Goal: Transaction & Acquisition: Subscribe to service/newsletter

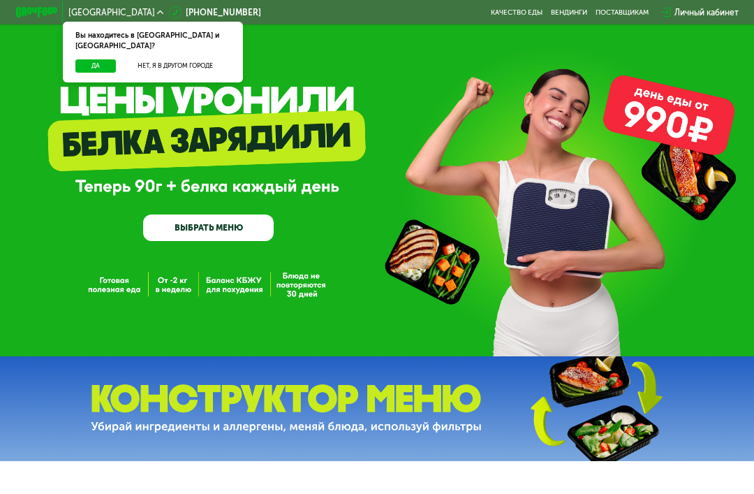
click at [87, 61] on button "Да" at bounding box center [95, 65] width 40 height 13
click at [110, 59] on button "Да" at bounding box center [95, 65] width 40 height 13
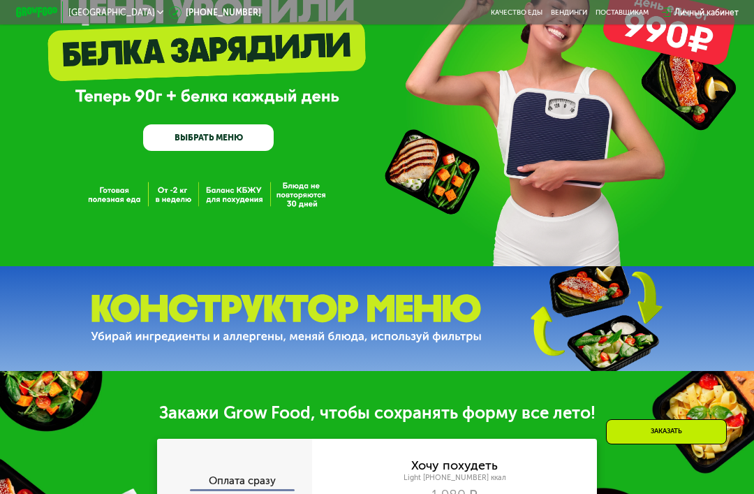
scroll to position [92, 0]
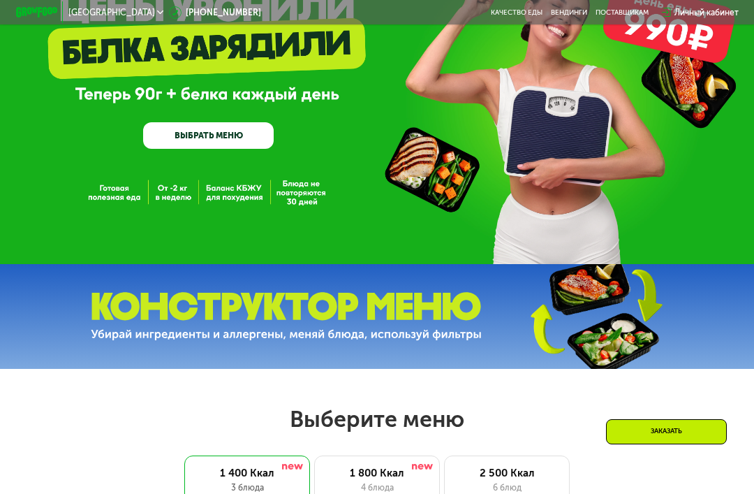
click at [105, 196] on div "GrowFood — доставка правильного питания ВЫБРАТЬ МЕНЮ" at bounding box center [377, 86] width 754 height 356
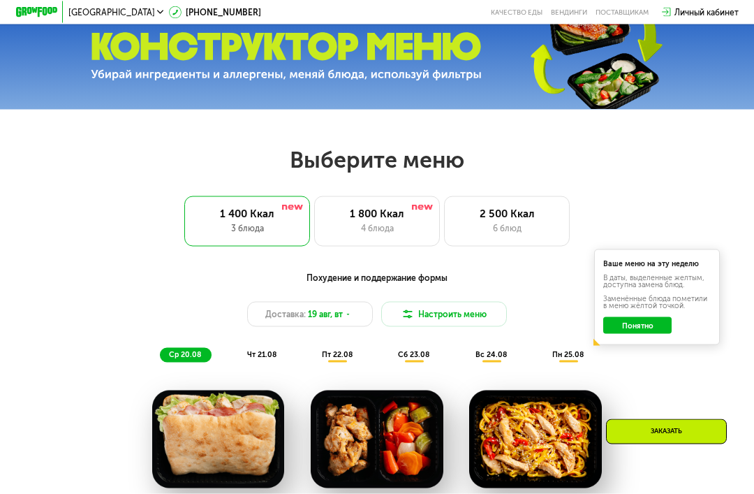
scroll to position [354, 0]
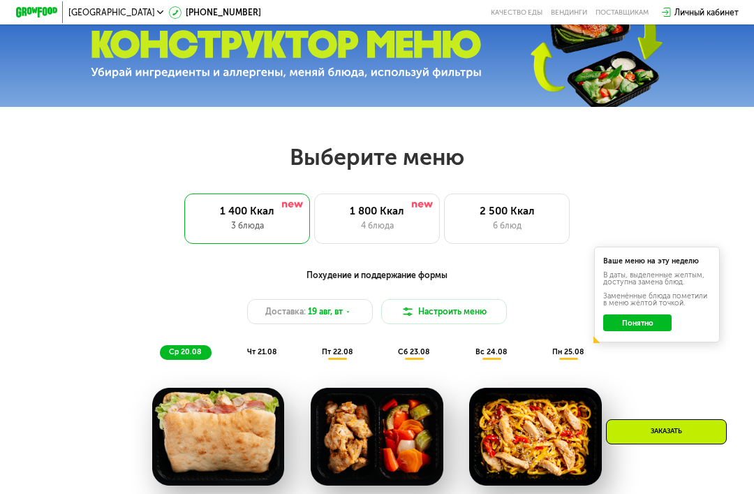
click at [383, 230] on div "4 блюда" at bounding box center [376, 225] width 103 height 13
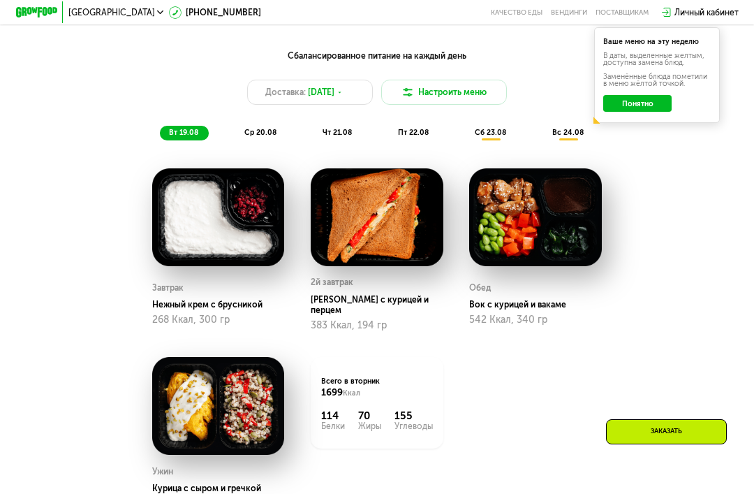
scroll to position [572, 0]
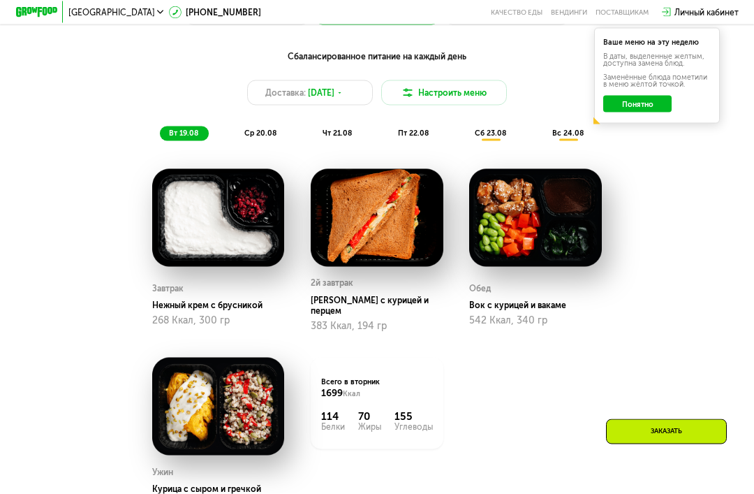
click at [269, 132] on span "ср 20.08" at bounding box center [260, 132] width 32 height 9
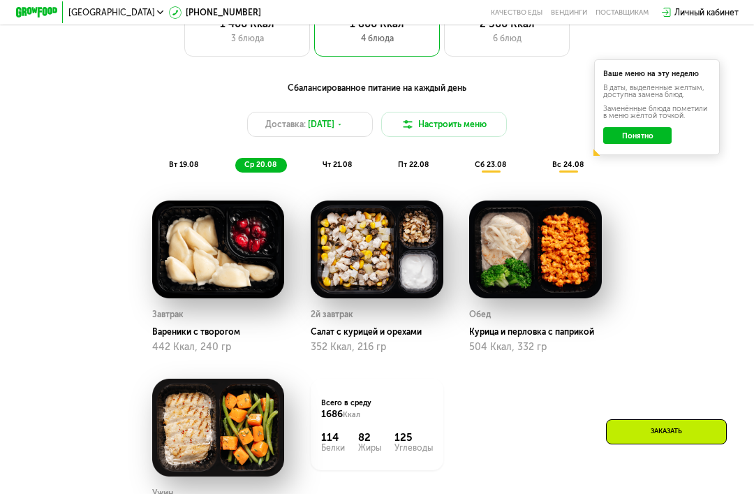
scroll to position [542, 0]
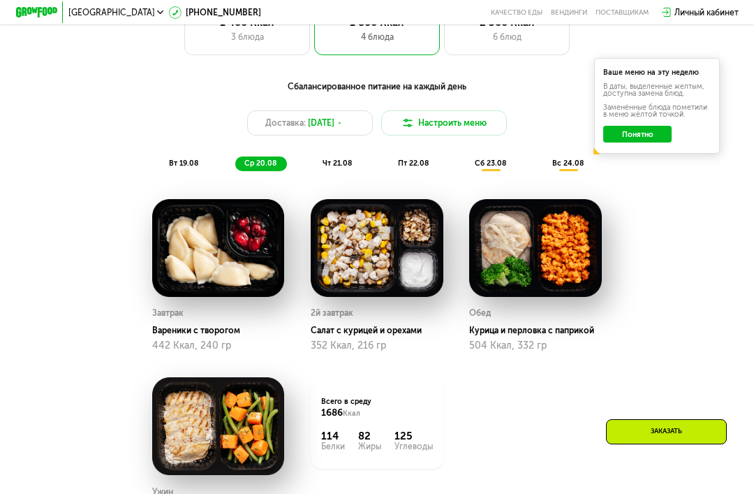
click at [334, 167] on span "чт 21.08" at bounding box center [337, 162] width 29 height 9
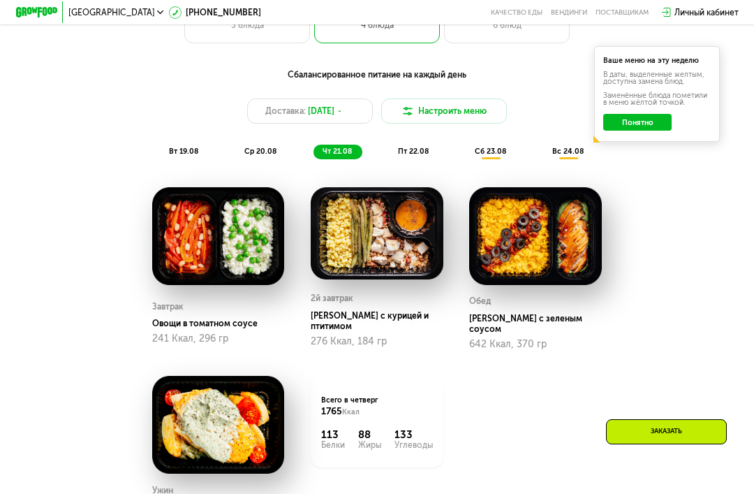
scroll to position [553, 0]
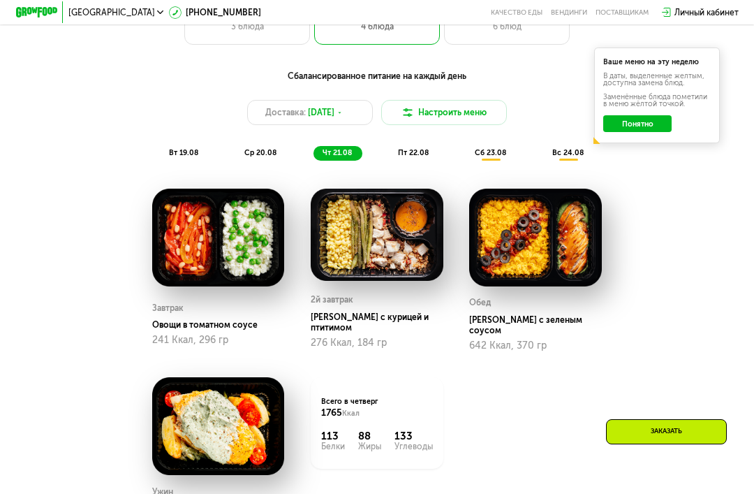
click at [466, 158] on div "пт 22.08" at bounding box center [492, 153] width 52 height 15
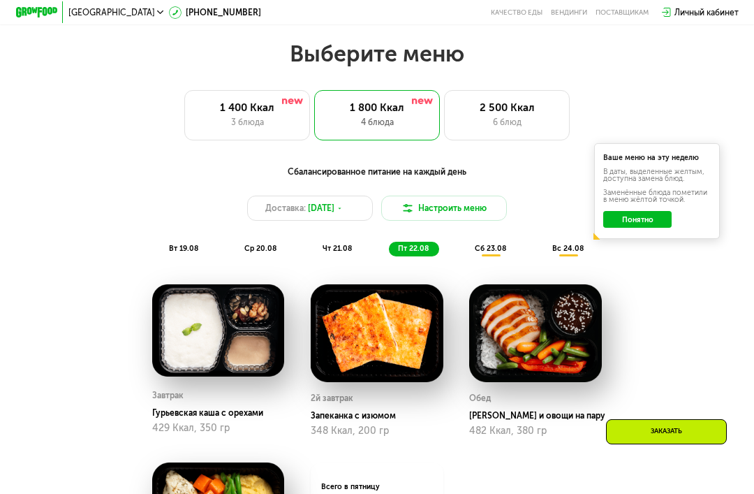
scroll to position [459, 0]
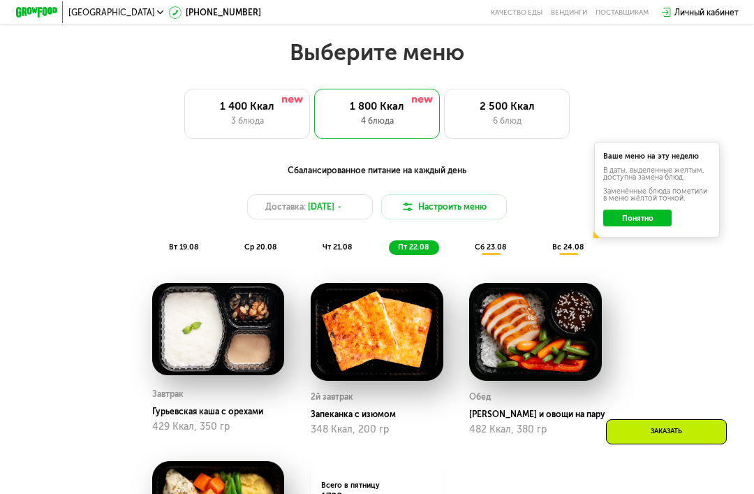
click at [484, 246] on span "сб 23.08" at bounding box center [490, 246] width 31 height 9
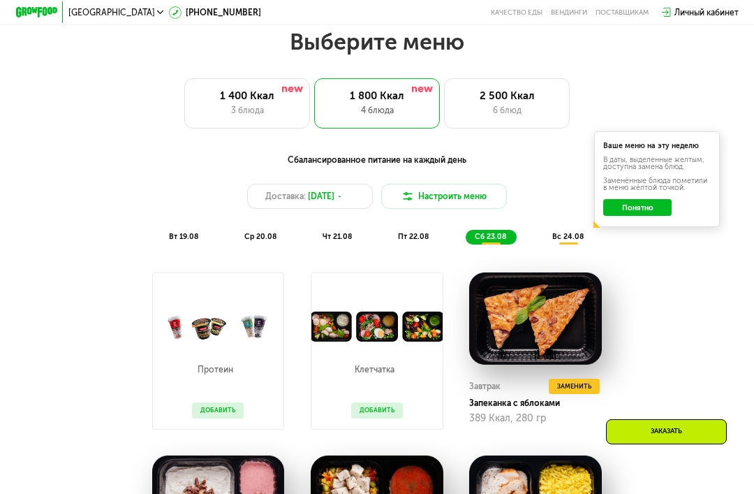
scroll to position [475, 0]
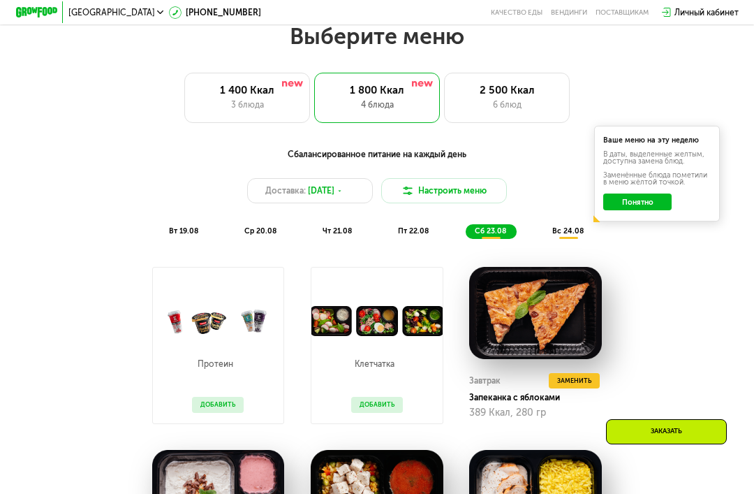
click at [579, 237] on div "вс 24.08" at bounding box center [569, 231] width 52 height 15
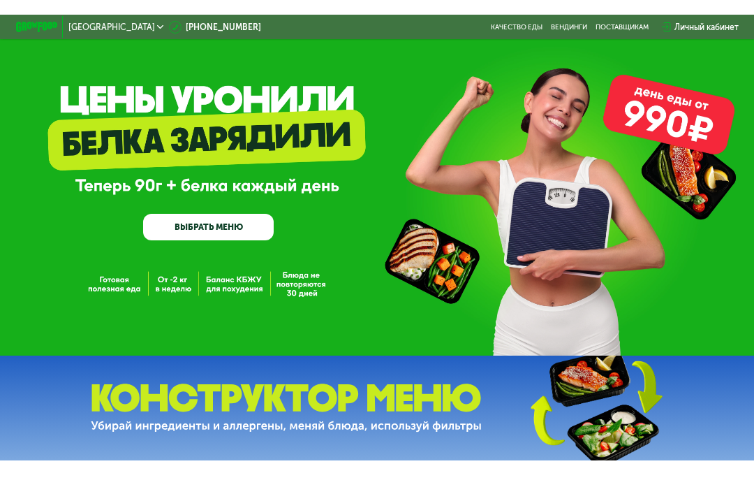
scroll to position [0, 0]
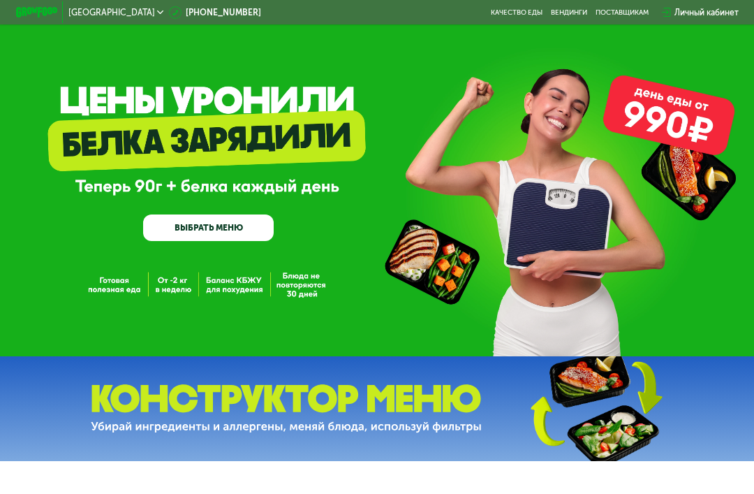
click at [168, 290] on div "GrowFood — доставка правильного питания ВЫБРАТЬ МЕНЮ" at bounding box center [377, 178] width 754 height 356
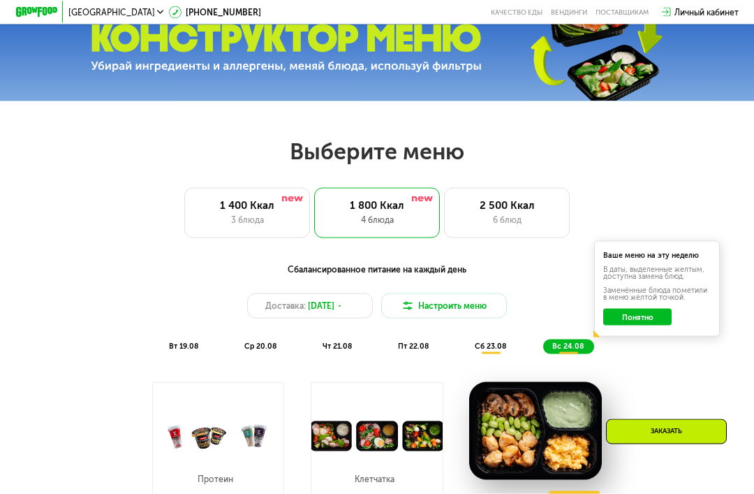
scroll to position [361, 0]
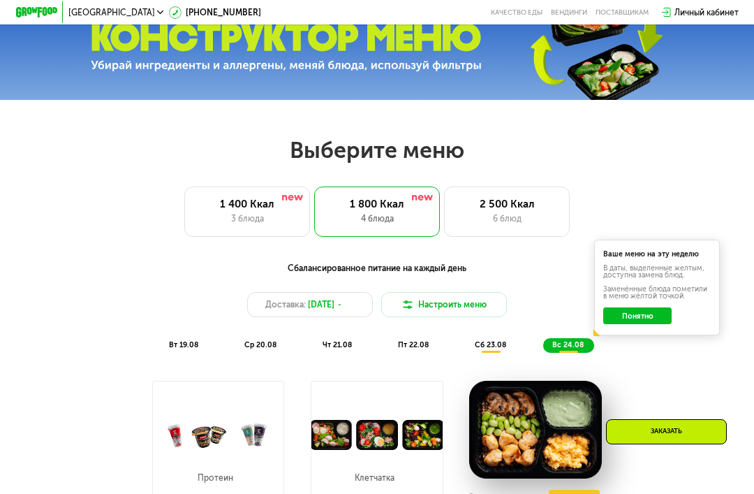
click at [508, 215] on div "6 блюд" at bounding box center [506, 218] width 103 height 13
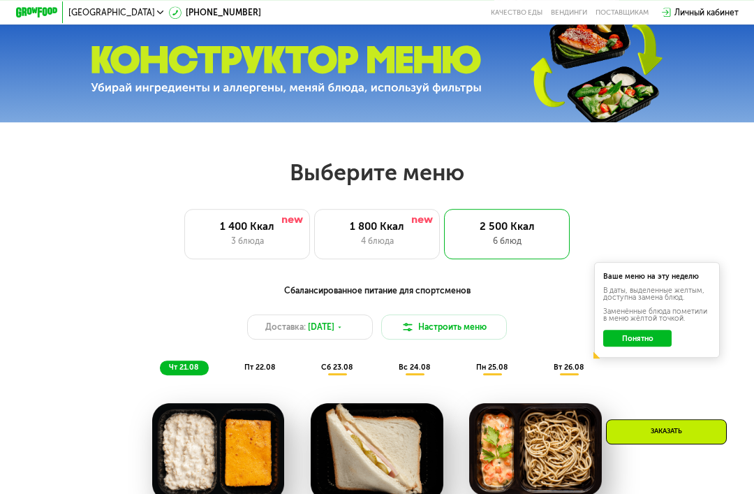
scroll to position [325, 0]
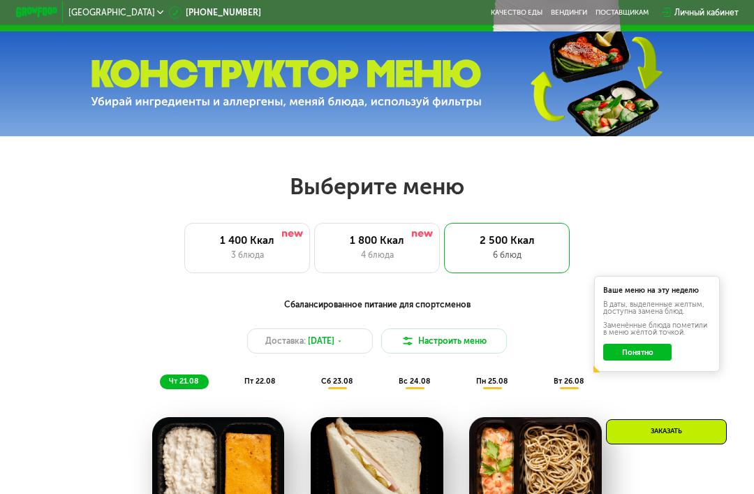
click at [312, 387] on div "пт 22.08" at bounding box center [338, 381] width 52 height 15
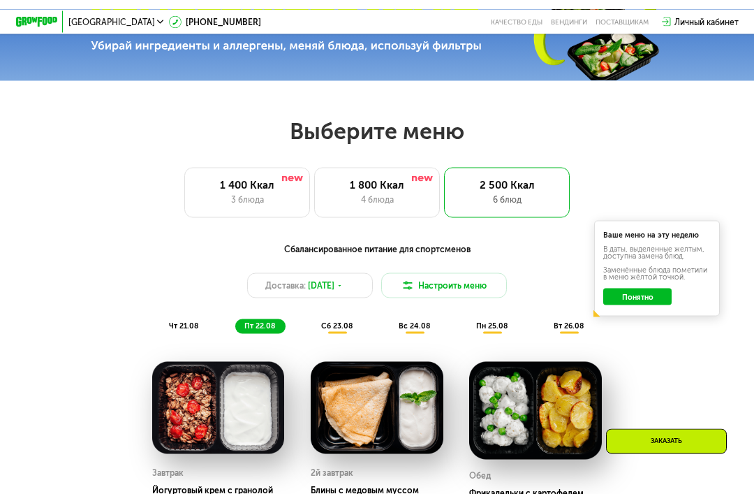
scroll to position [380, 0]
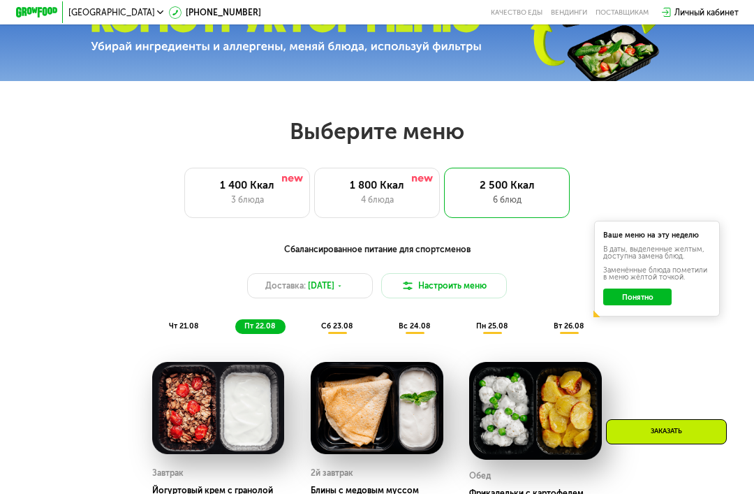
click at [343, 326] on span "сб 23.08" at bounding box center [336, 325] width 31 height 9
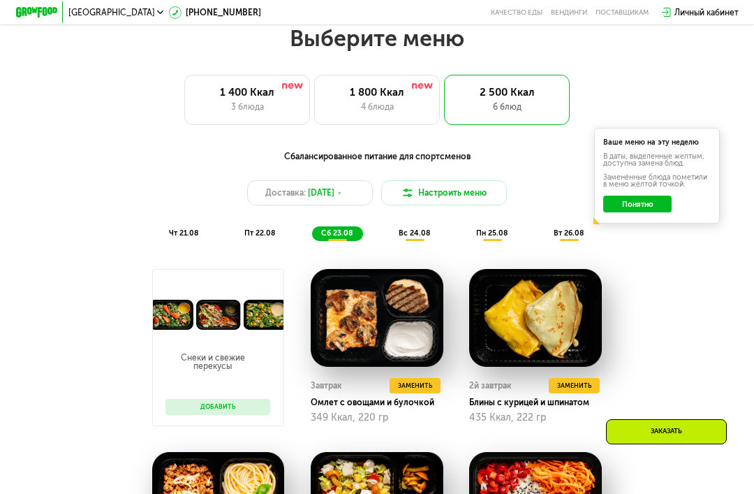
scroll to position [473, 0]
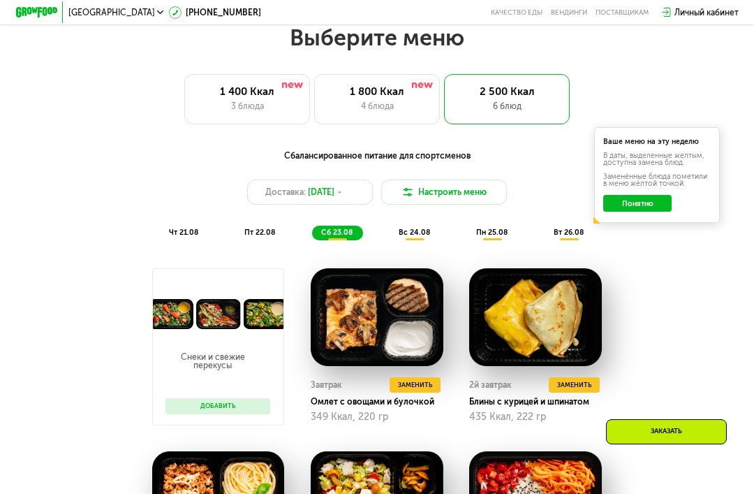
click at [423, 234] on span "вс 24.08" at bounding box center [414, 232] width 31 height 9
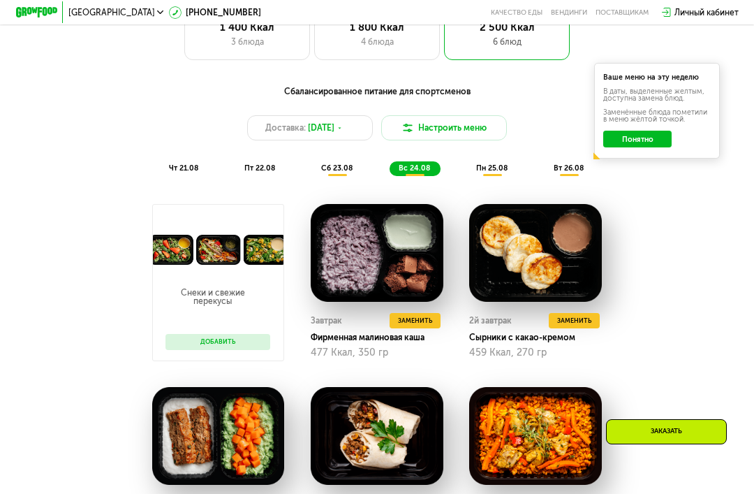
scroll to position [536, 0]
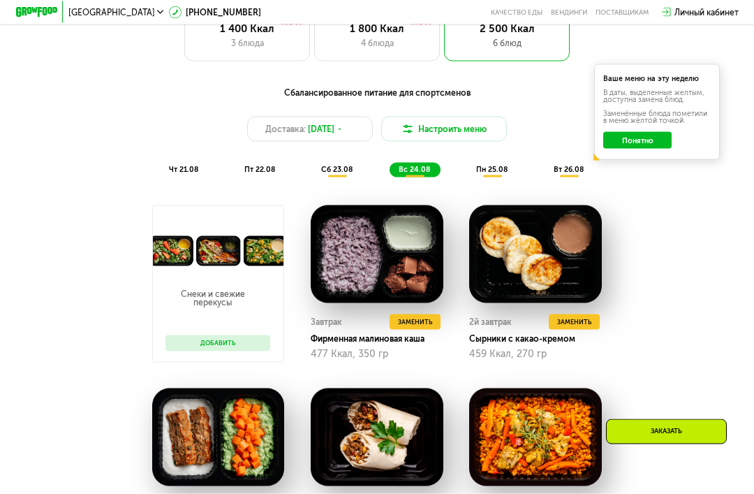
click at [496, 171] on span "пн 25.08" at bounding box center [491, 169] width 31 height 9
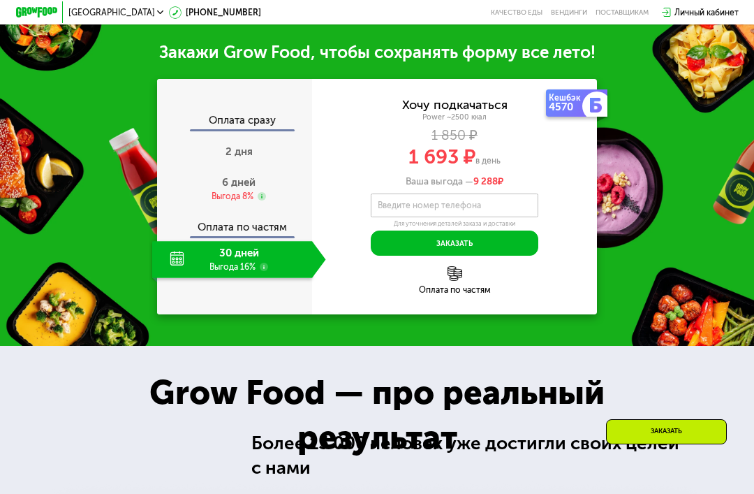
scroll to position [1253, 0]
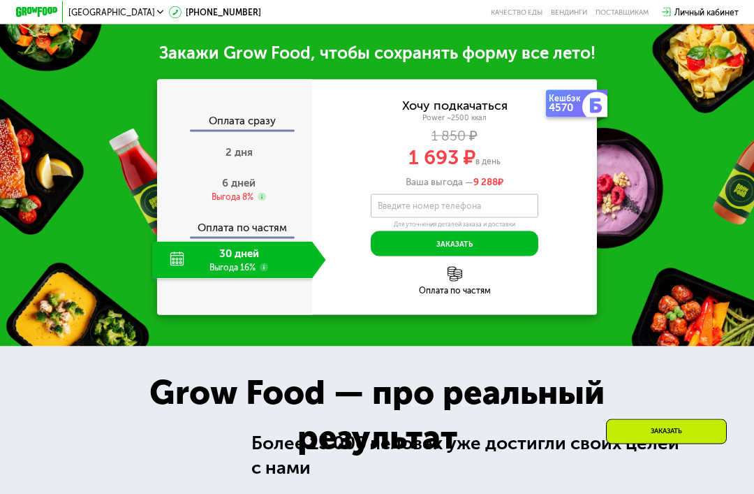
click at [253, 279] on div "30 дней Выгода 16%" at bounding box center [232, 260] width 161 height 37
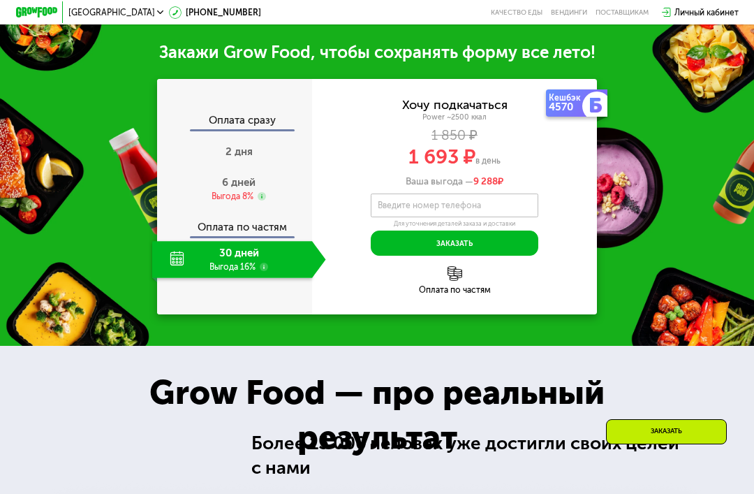
click at [251, 189] on span "6 дней" at bounding box center [239, 182] width 34 height 13
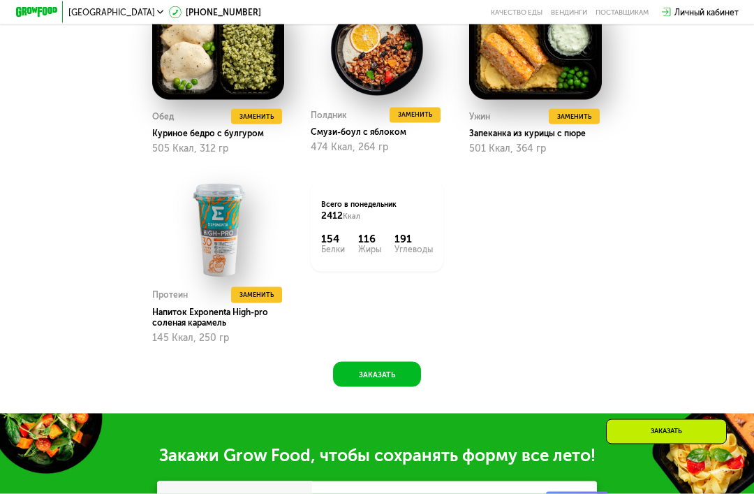
scroll to position [889, 0]
